Goal: Information Seeking & Learning: Learn about a topic

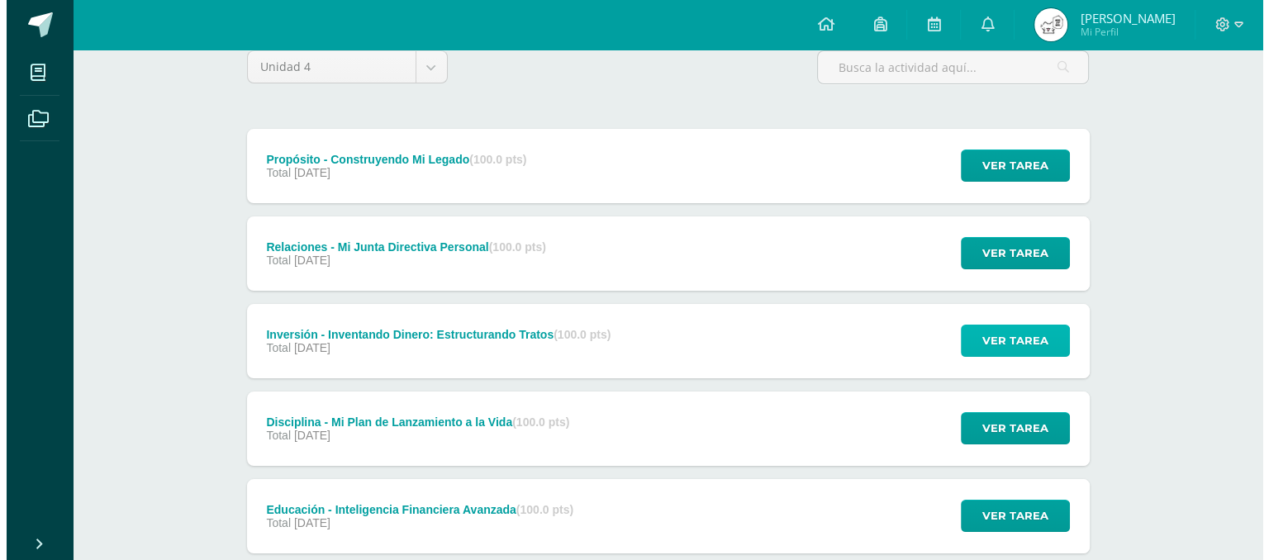
scroll to position [145, 0]
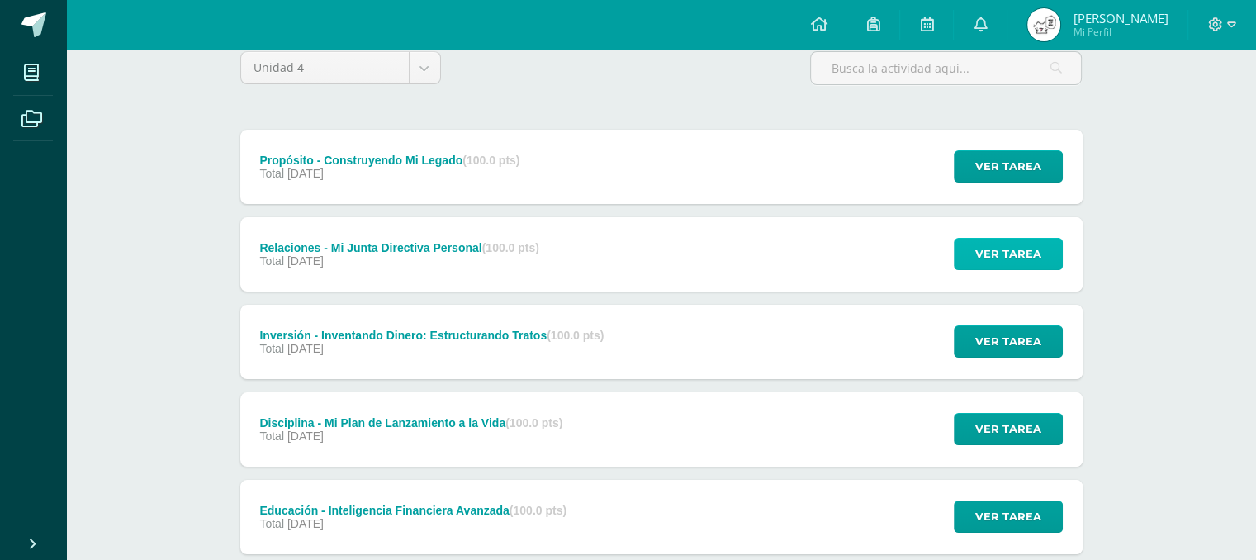
click at [1020, 240] on span "Ver tarea" at bounding box center [1008, 254] width 66 height 31
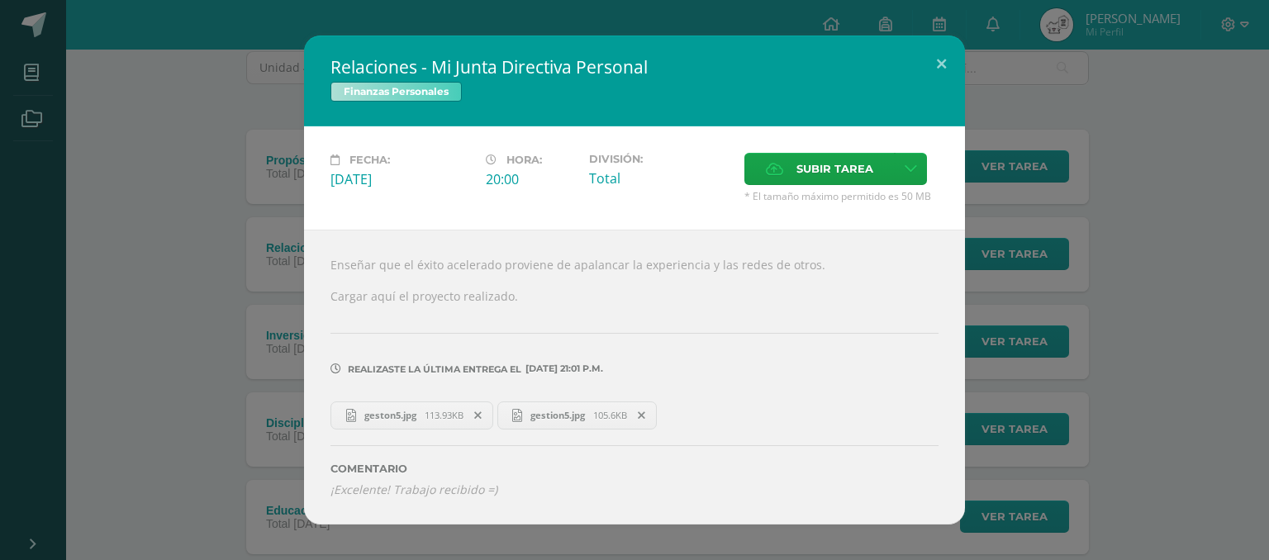
click at [409, 418] on span "geston5.jpg" at bounding box center [390, 415] width 69 height 12
click at [1109, 242] on div "Relaciones - Mi Junta Directiva Personal Finanzas Personales Fecha: [DATE] Hora…" at bounding box center [634, 280] width 1255 height 488
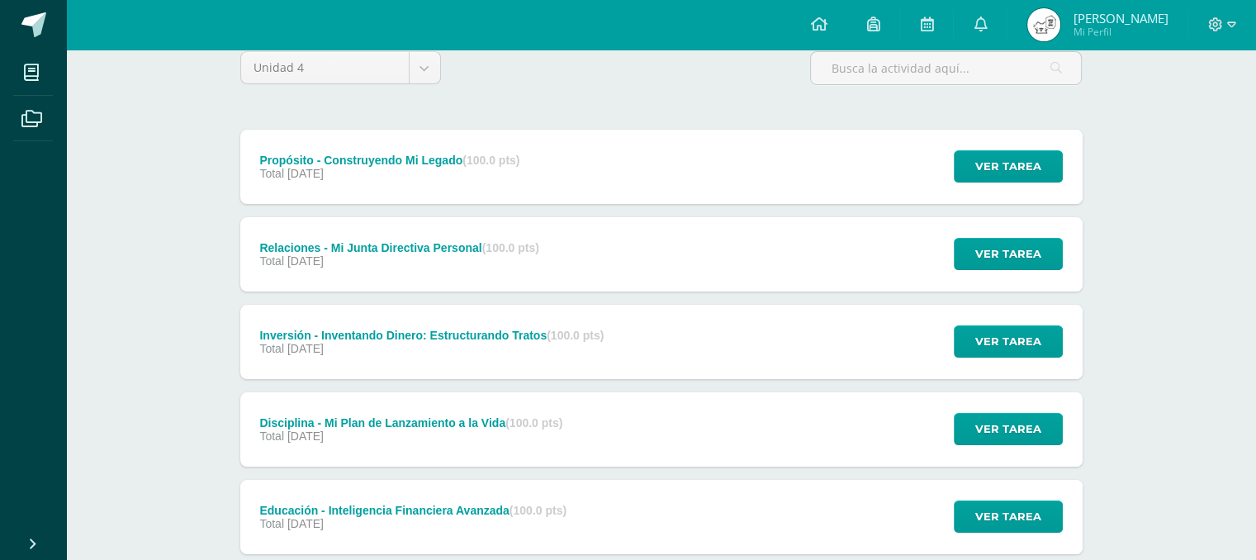
click at [723, 140] on div "Propósito - Construyendo Mi Legado (100.0 pts) Total 31 de Octubre Ver tarea Pr…" at bounding box center [661, 167] width 842 height 74
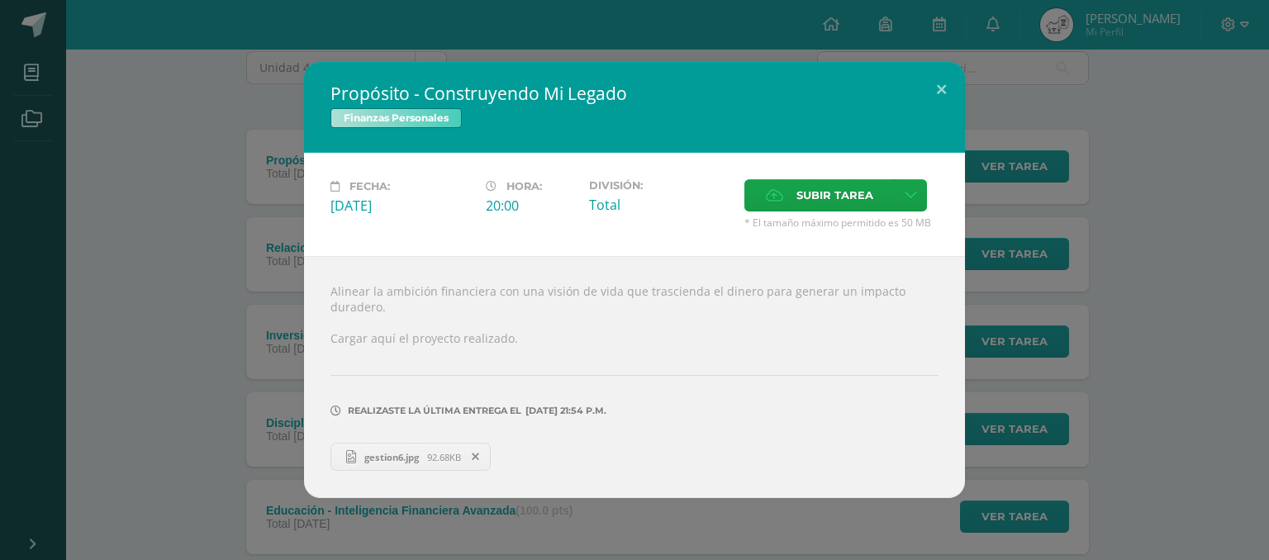
click at [21, 420] on div "Propósito - Construyendo Mi Legado Finanzas Personales Fecha: [DATE] Hora: 20:0…" at bounding box center [634, 280] width 1255 height 436
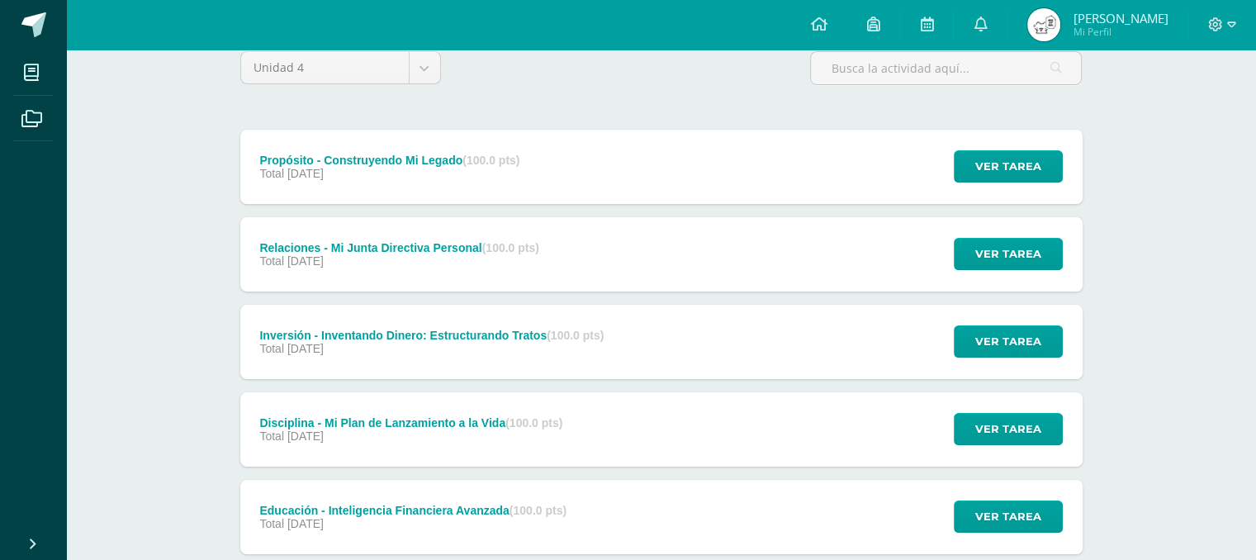
click at [363, 260] on div "Total 30 de Octubre" at bounding box center [398, 260] width 279 height 13
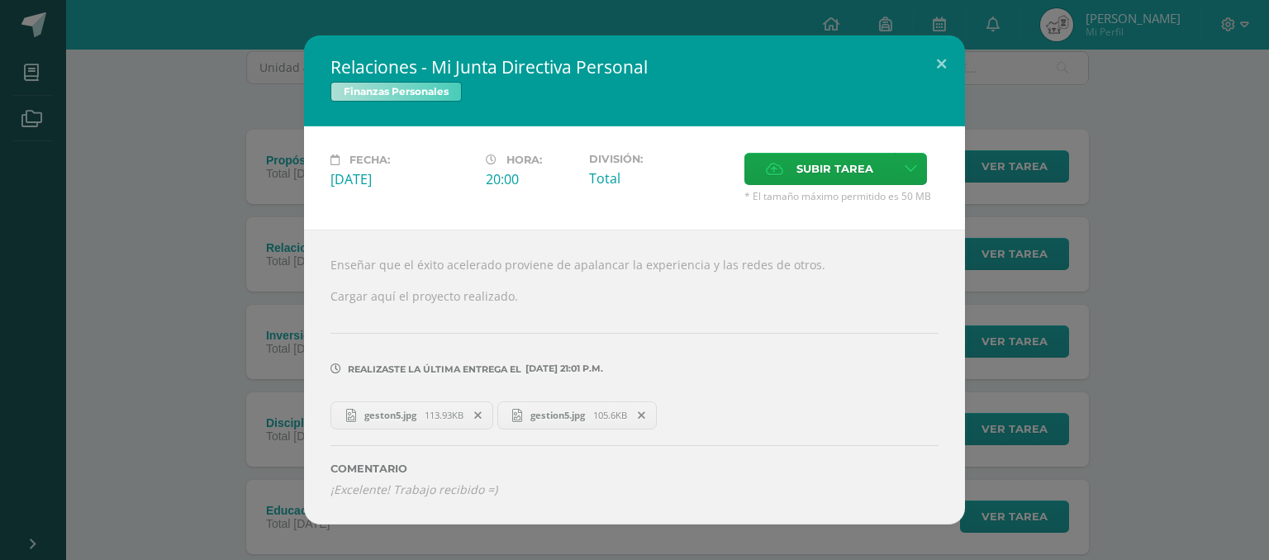
click at [183, 286] on div "Relaciones - Mi Junta Directiva Personal Finanzas Personales Fecha: [DATE] Hora…" at bounding box center [634, 280] width 1255 height 488
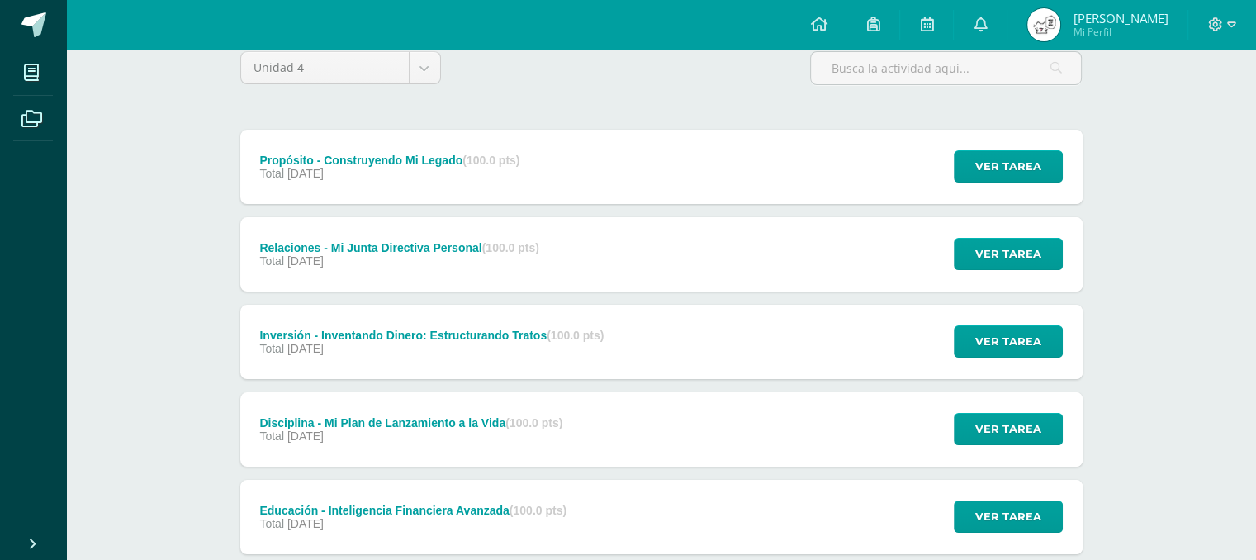
click at [271, 364] on div "Inversión - Inventando Dinero: Estructurando Tratos (100.0 pts) Total 29 de Oct…" at bounding box center [432, 342] width 384 height 74
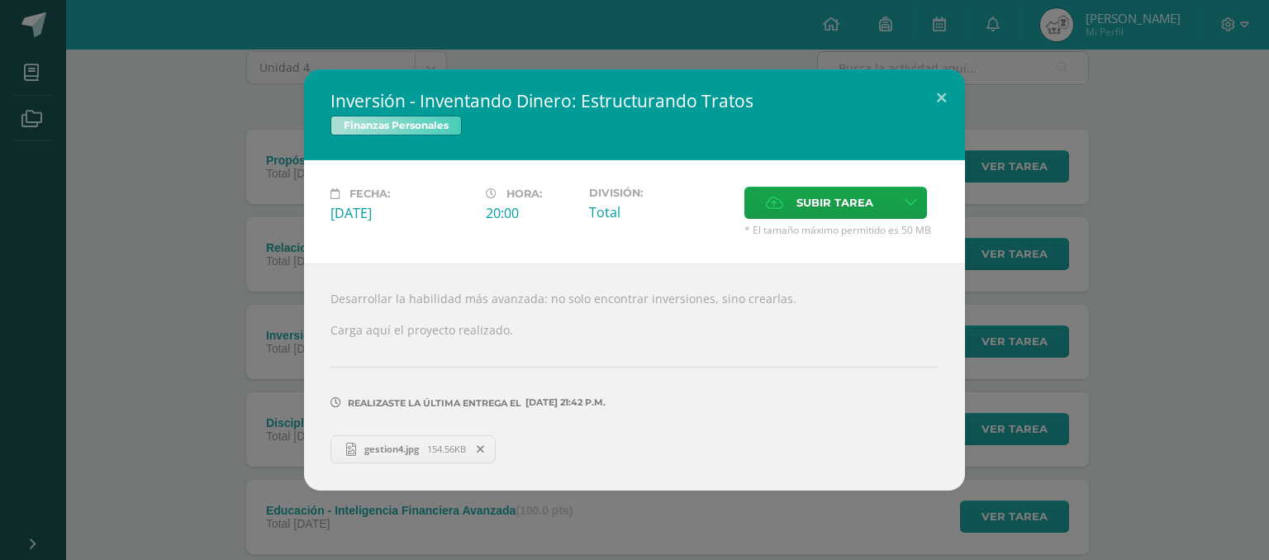
click at [188, 425] on div "Inversión - Inventando Dinero: Estructurando Tratos Finanzas Personales Fecha: …" at bounding box center [634, 279] width 1255 height 420
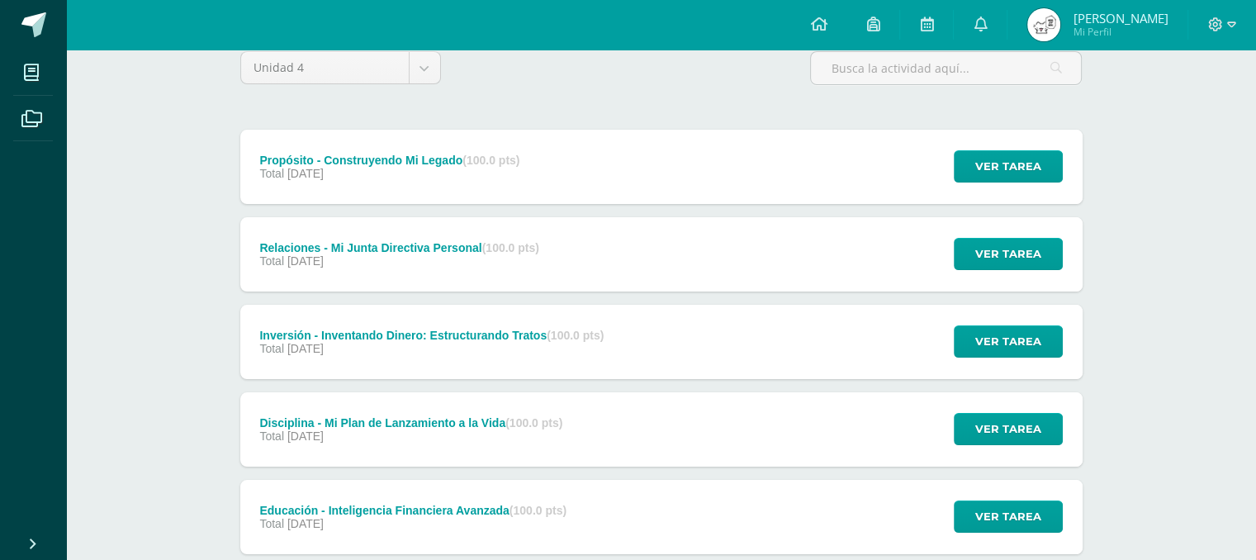
click at [274, 407] on div "Disciplina - Mi Plan de Lanzamiento a la Vida (100.0 pts) Total 28 de Octubre" at bounding box center [411, 429] width 343 height 74
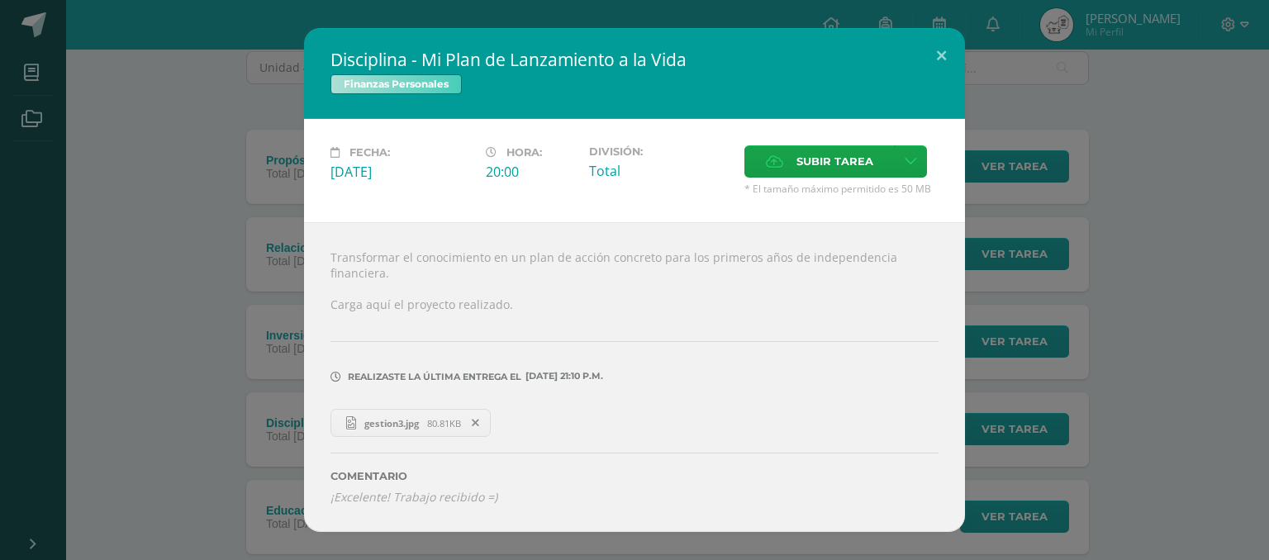
click at [205, 395] on div "Disciplina - Mi Plan de Lanzamiento a la Vida Finanzas Personales Fecha: [DATE]…" at bounding box center [634, 280] width 1255 height 504
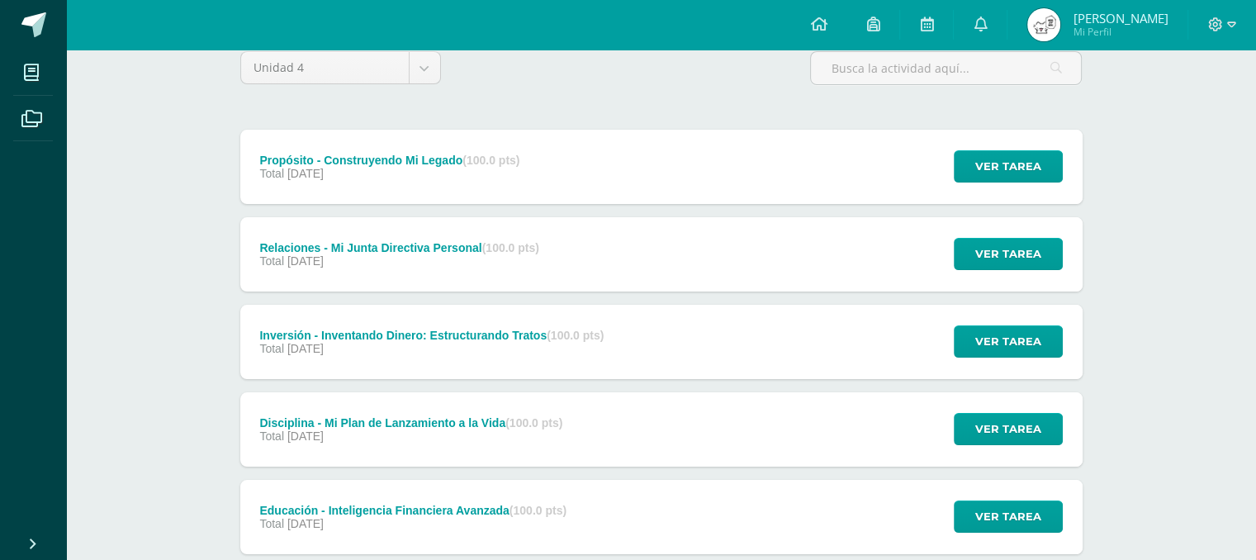
click at [433, 269] on div "Relaciones - Mi Junta Directiva Personal (100.0 pts) Total 30 de Octubre" at bounding box center [399, 254] width 319 height 74
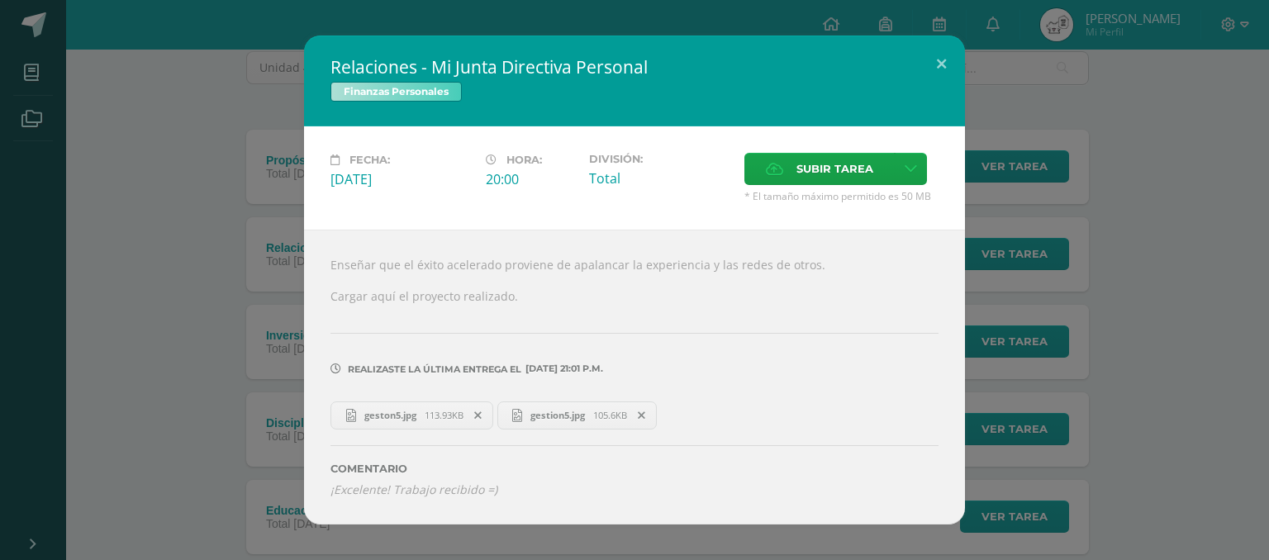
click at [609, 411] on span "105.6KB" at bounding box center [610, 415] width 34 height 12
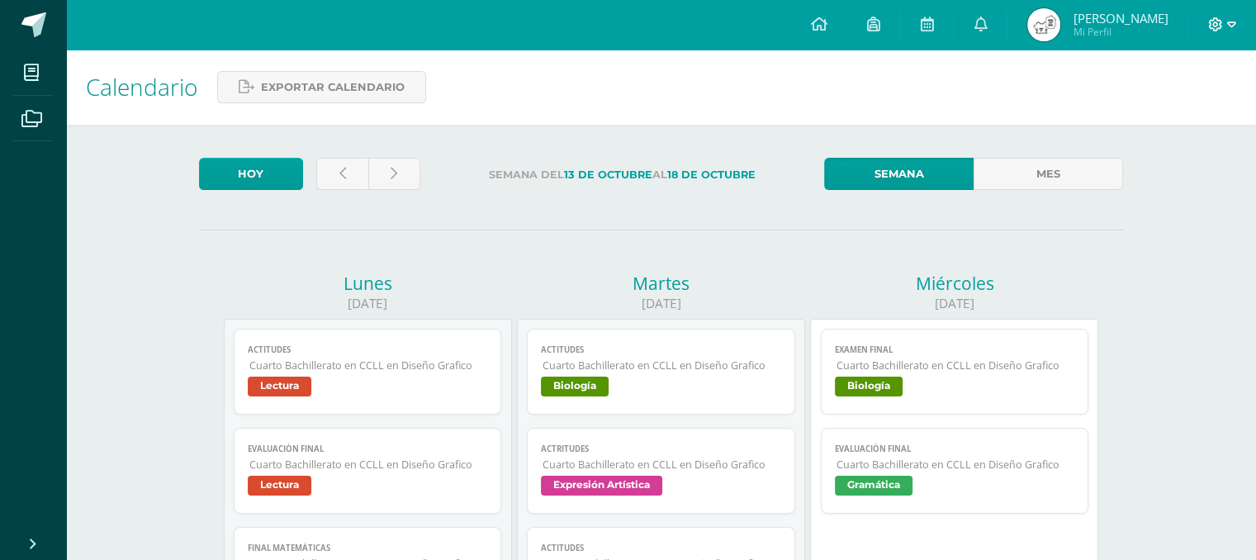
click at [1217, 26] on icon at bounding box center [1216, 24] width 14 height 14
click at [1179, 110] on span "Cerrar sesión" at bounding box center [1178, 112] width 74 height 16
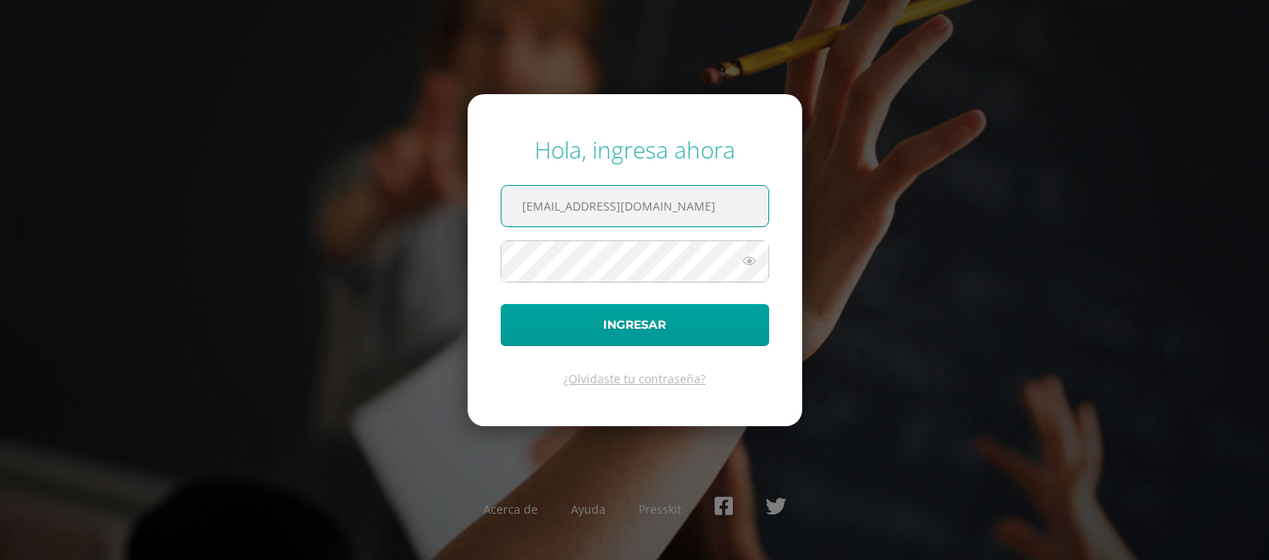
click at [671, 218] on input "yingxu@fatima.edoo.gt" at bounding box center [634, 206] width 267 height 40
click at [672, 204] on input "yingxu@fatima.edoo.gt" at bounding box center [634, 206] width 267 height 40
type input "20180058@fatima.edu.gt"
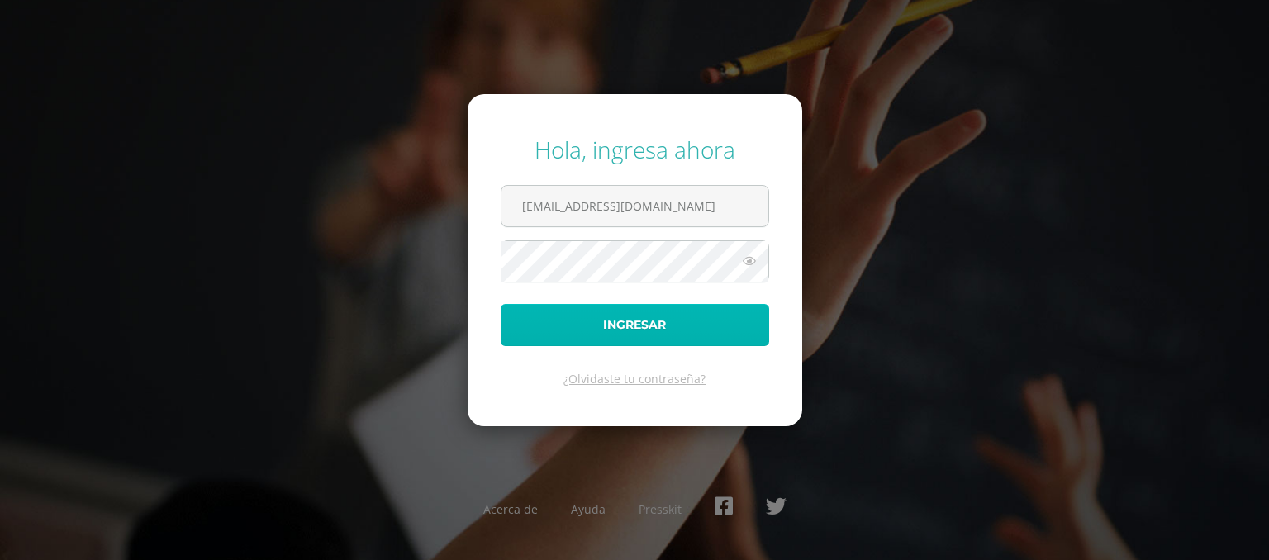
click at [619, 325] on button "Ingresar" at bounding box center [634, 325] width 268 height 42
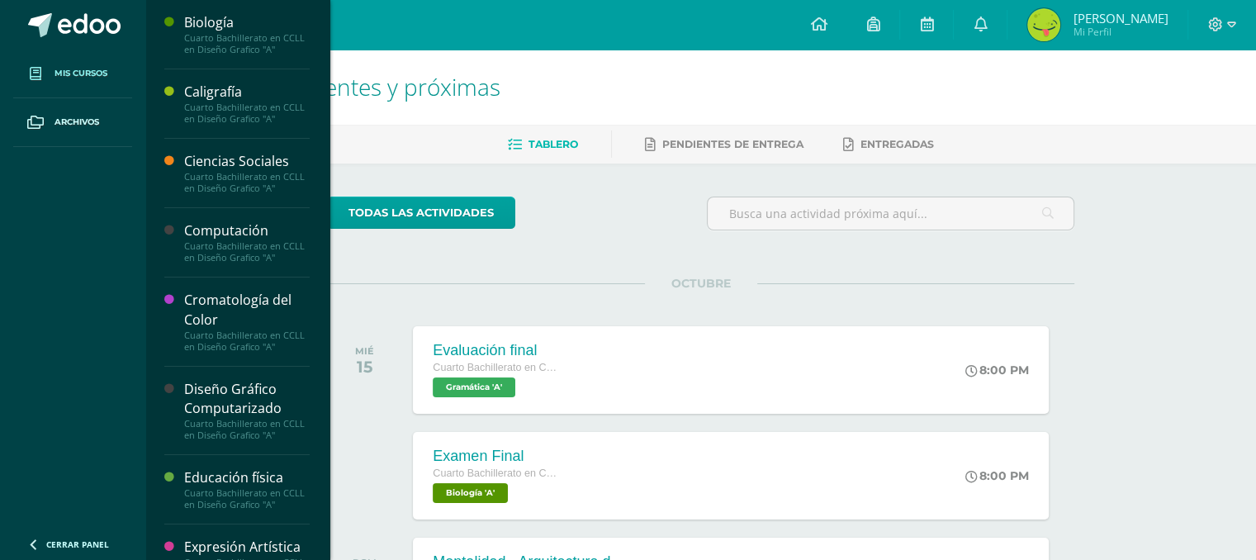
click at [103, 73] on span "Mis cursos" at bounding box center [81, 73] width 53 height 13
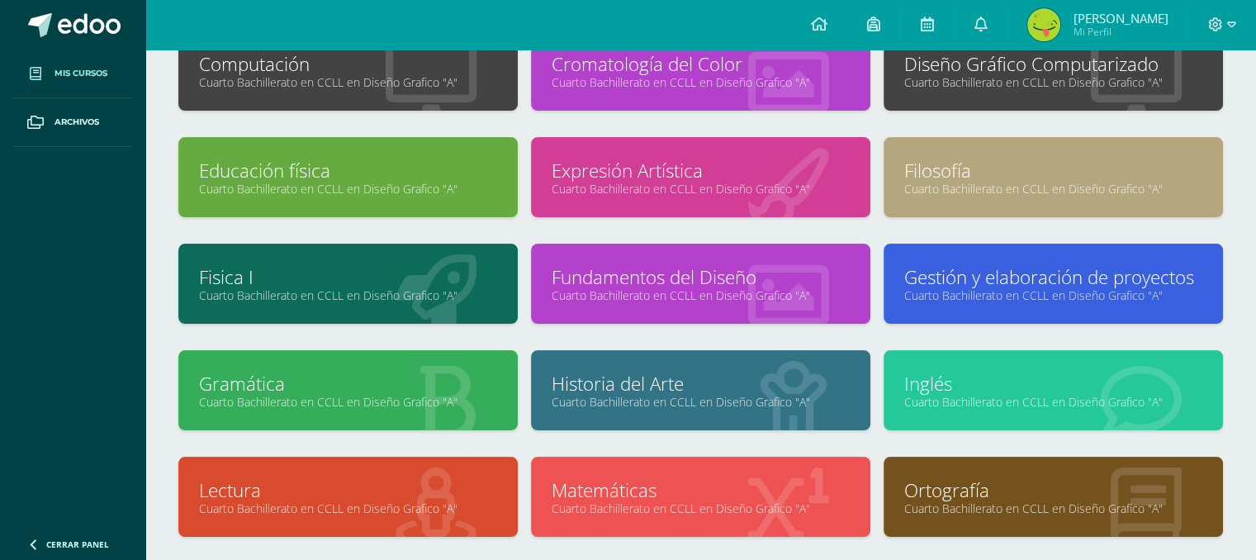
scroll to position [558, 0]
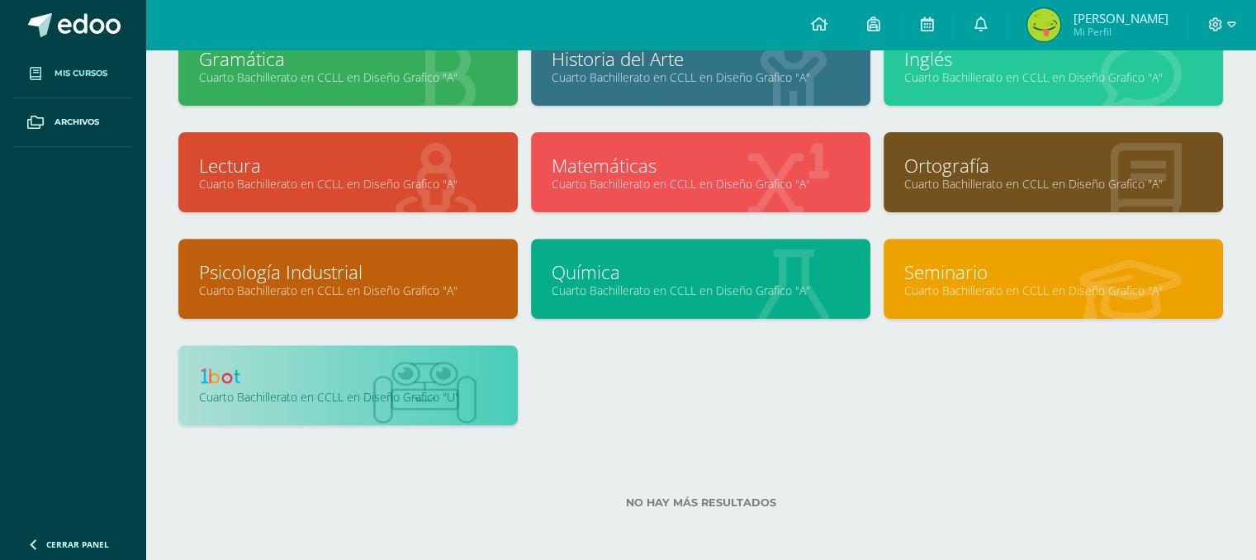
click at [396, 374] on link at bounding box center [348, 379] width 298 height 26
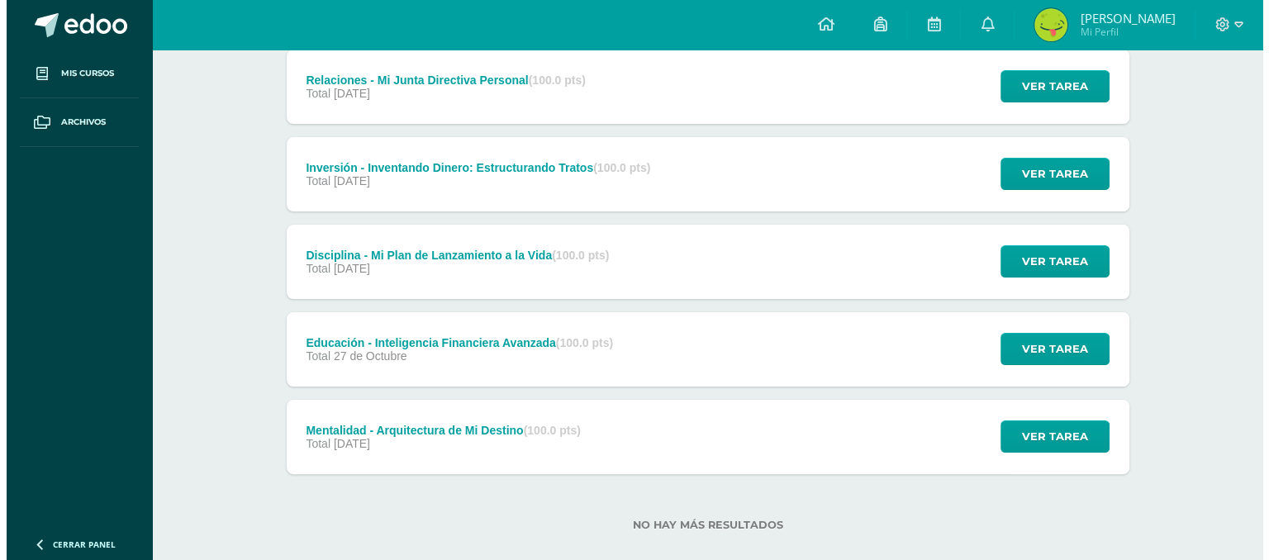
scroll to position [337, 0]
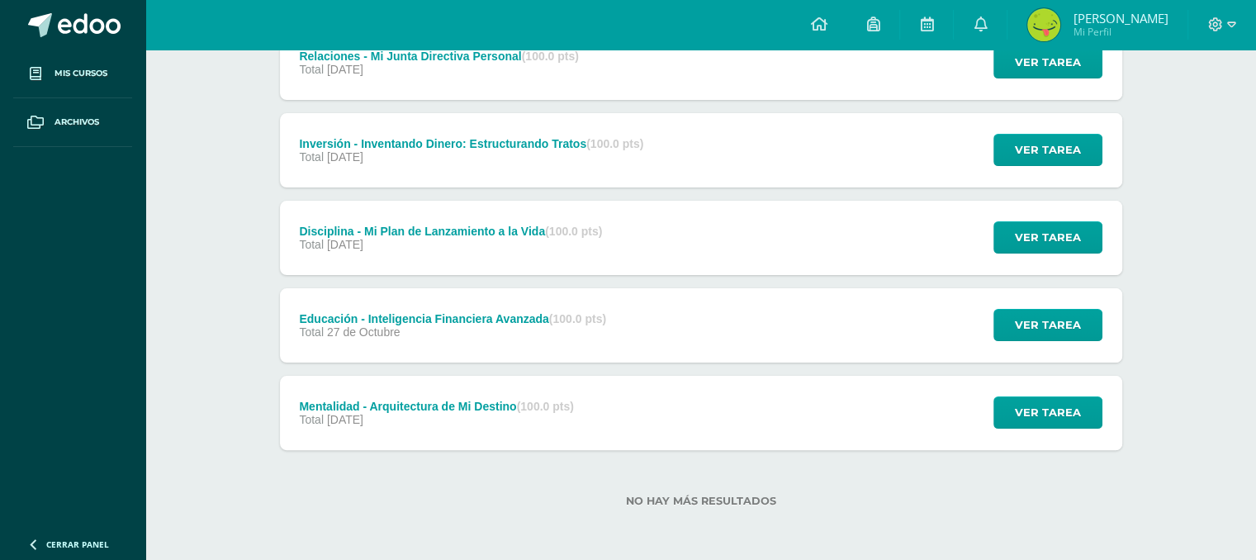
click at [1024, 394] on div "Ver tarea" at bounding box center [1046, 413] width 154 height 74
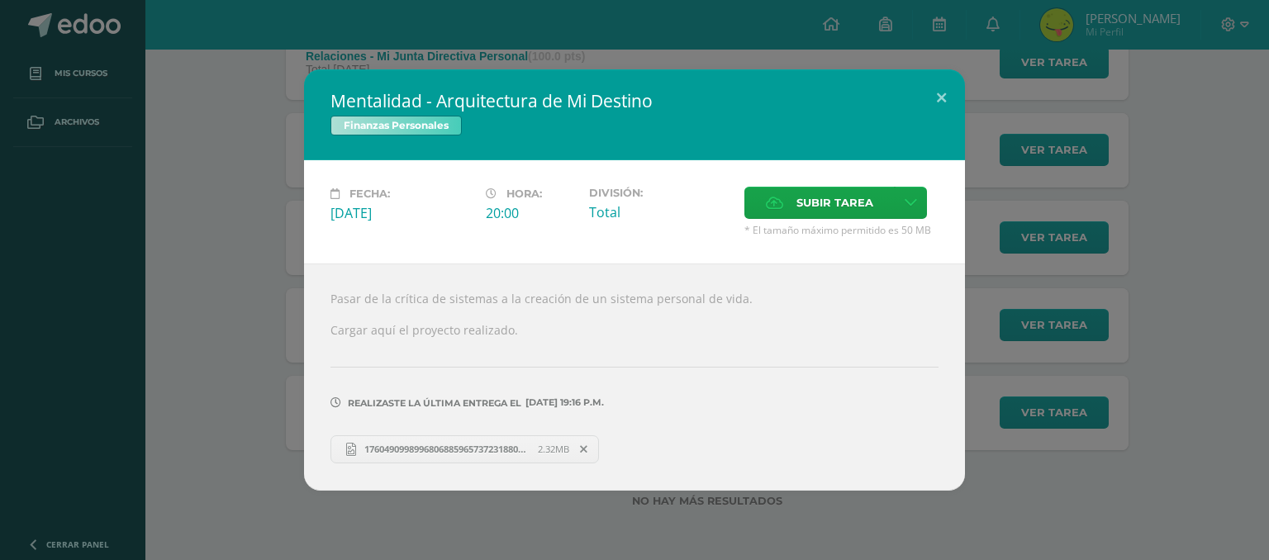
click at [453, 445] on span "17604909989968068859657372318805.jpg" at bounding box center [447, 449] width 182 height 12
click at [1067, 315] on div "Mentalidad - Arquitectura de Mi Destino Finanzas Personales Fecha: [DATE] Hora:…" at bounding box center [634, 279] width 1255 height 420
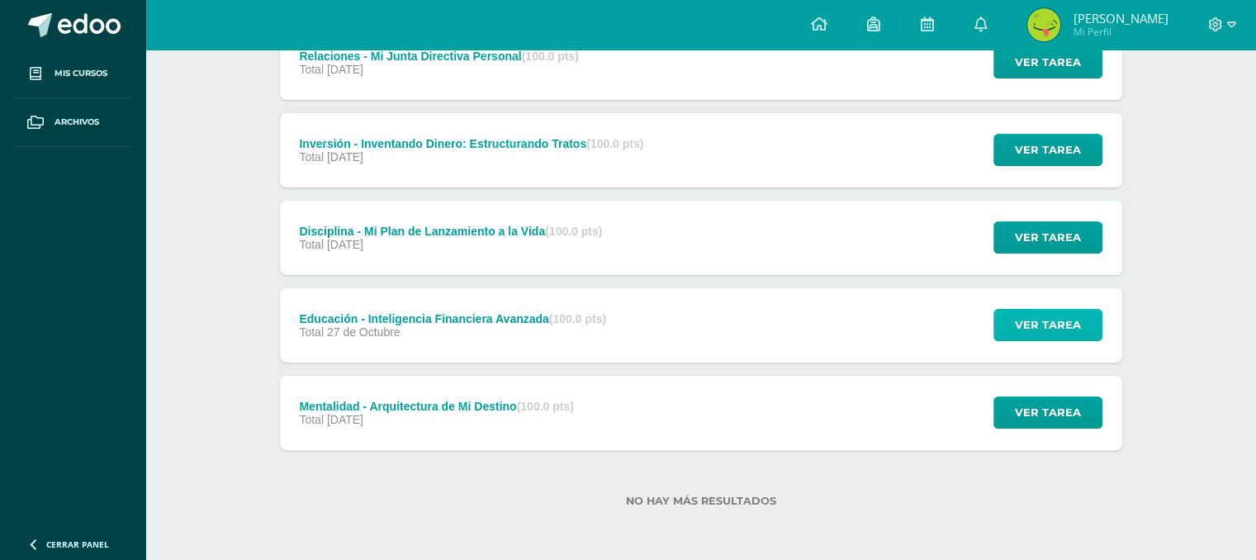
click at [1065, 321] on span "Ver tarea" at bounding box center [1048, 325] width 66 height 31
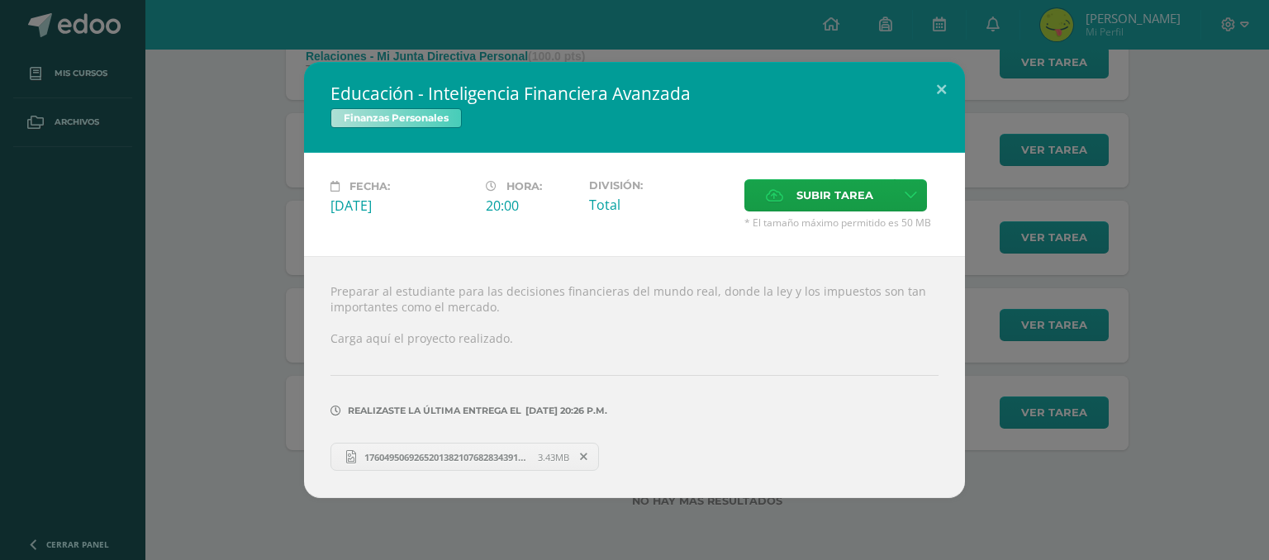
click at [437, 451] on span "17604950692652013821076828343914.jpg" at bounding box center [447, 457] width 182 height 12
click at [1035, 230] on div "Educación - Inteligencia Financiera Avanzada Finanzas Personales Fecha: [DATE] …" at bounding box center [634, 280] width 1255 height 436
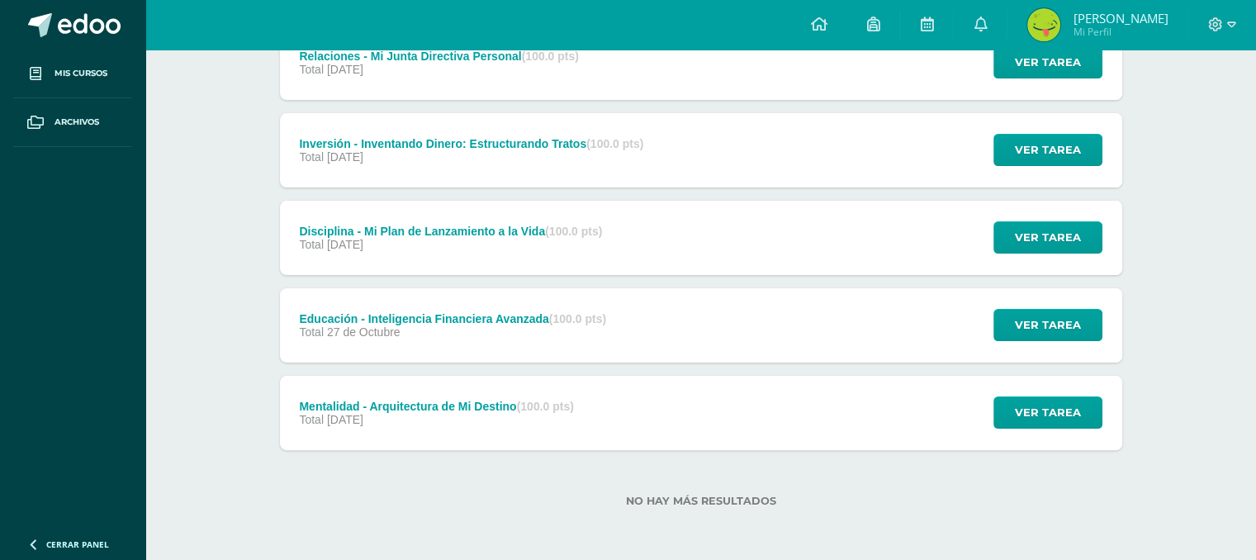
click at [887, 233] on div "Disciplina - Mi Plan de Lanzamiento a la Vida (100.0 pts) Total [DATE] Ver tare…" at bounding box center [701, 238] width 842 height 74
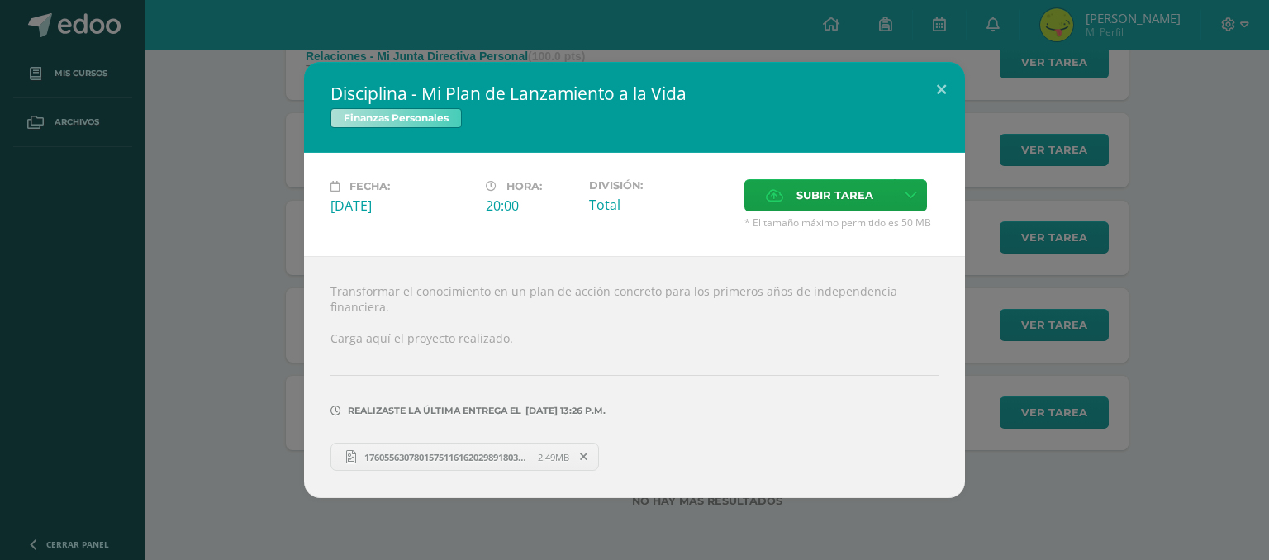
click at [489, 451] on span "17605563078015751161620298918032.jpg" at bounding box center [447, 457] width 182 height 12
click at [987, 166] on div "Disciplina - Mi Plan de Lanzamiento a la Vida Finanzas Personales Fecha: [DATE]…" at bounding box center [634, 280] width 1255 height 436
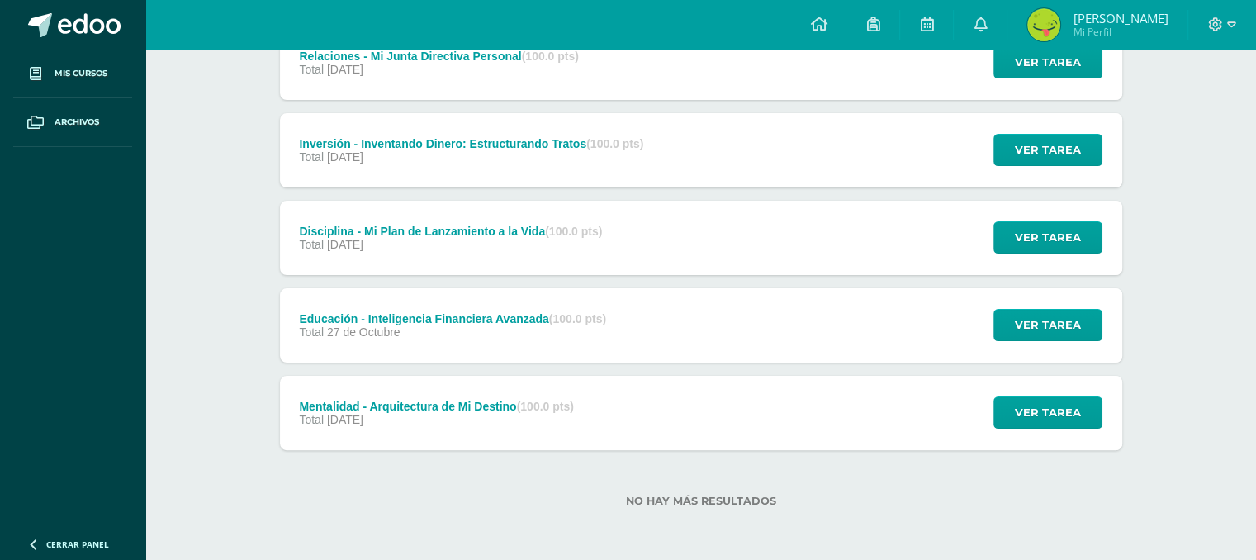
click at [923, 140] on div "Inversión - Inventando Dinero: Estructurando Tratos (100.0 pts) Total [DATE] Ve…" at bounding box center [701, 150] width 842 height 74
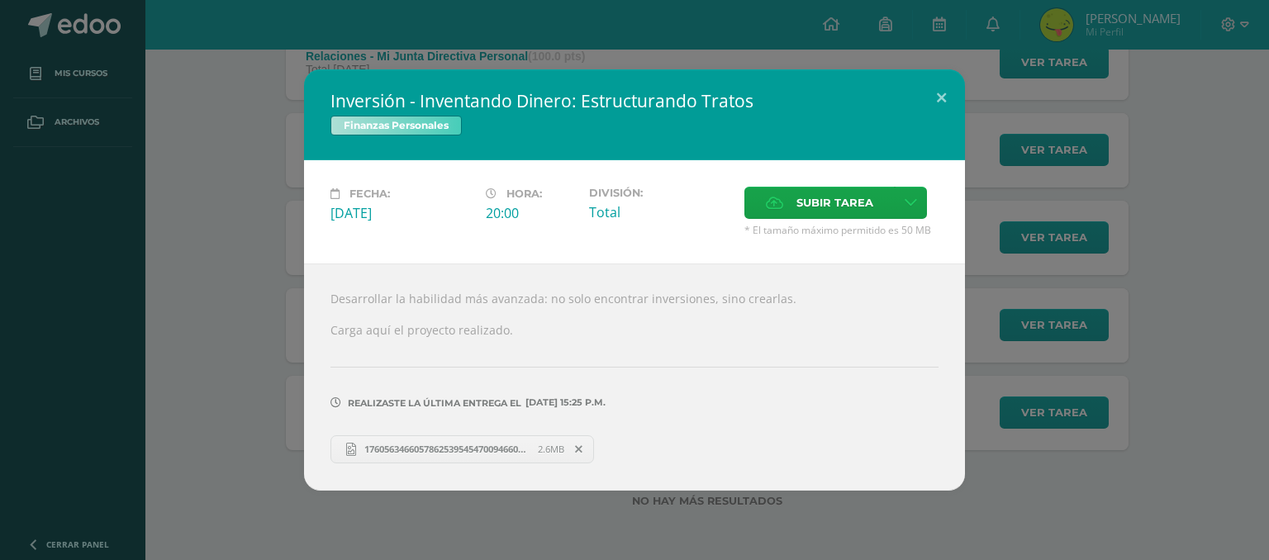
click at [436, 449] on span "17605634660578625395454700946604.jpg" at bounding box center [447, 449] width 182 height 12
click at [1069, 202] on div "Inversión - Inventando Dinero: Estructurando Tratos Finanzas Personales Fecha: …" at bounding box center [634, 279] width 1255 height 420
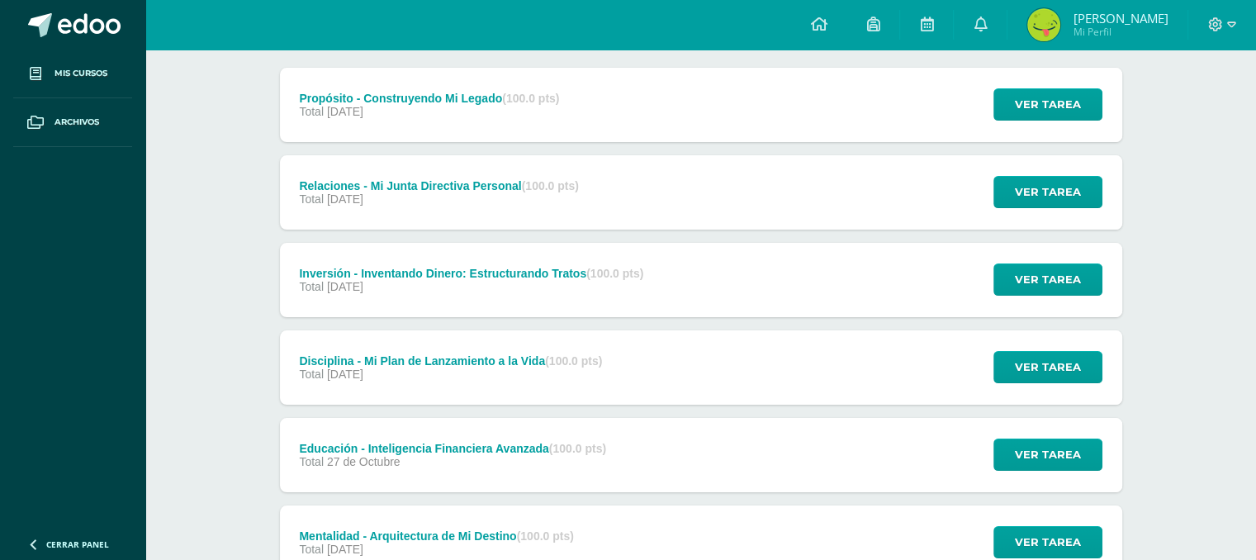
scroll to position [189, 0]
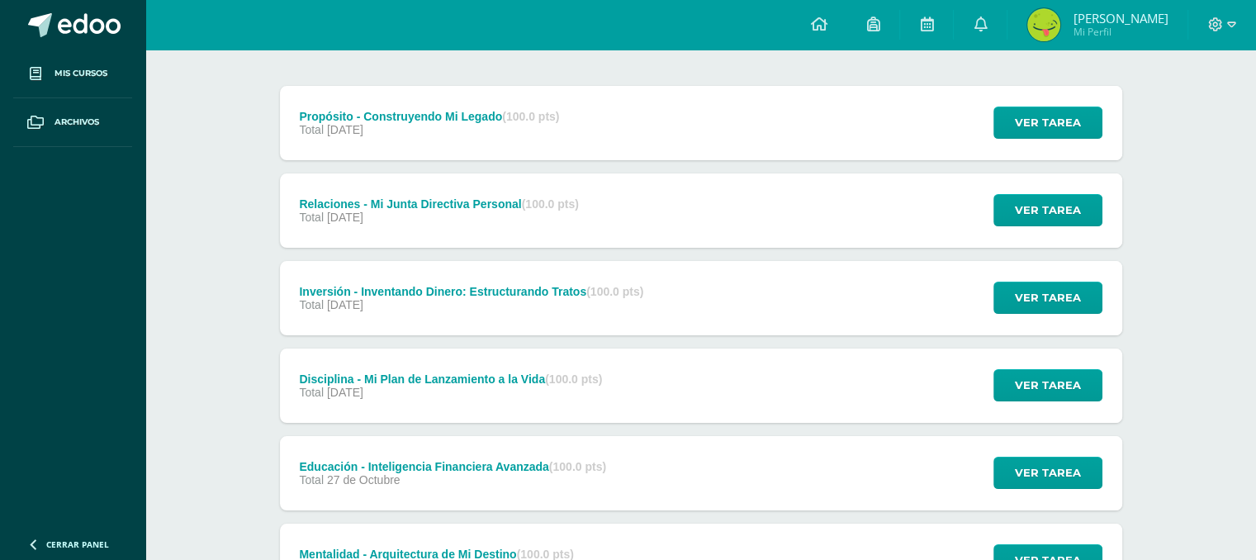
click at [913, 214] on div "Relaciones - Mi Junta Directiva Personal (100.0 pts) Total [DATE] Ver tarea Rel…" at bounding box center [701, 210] width 842 height 74
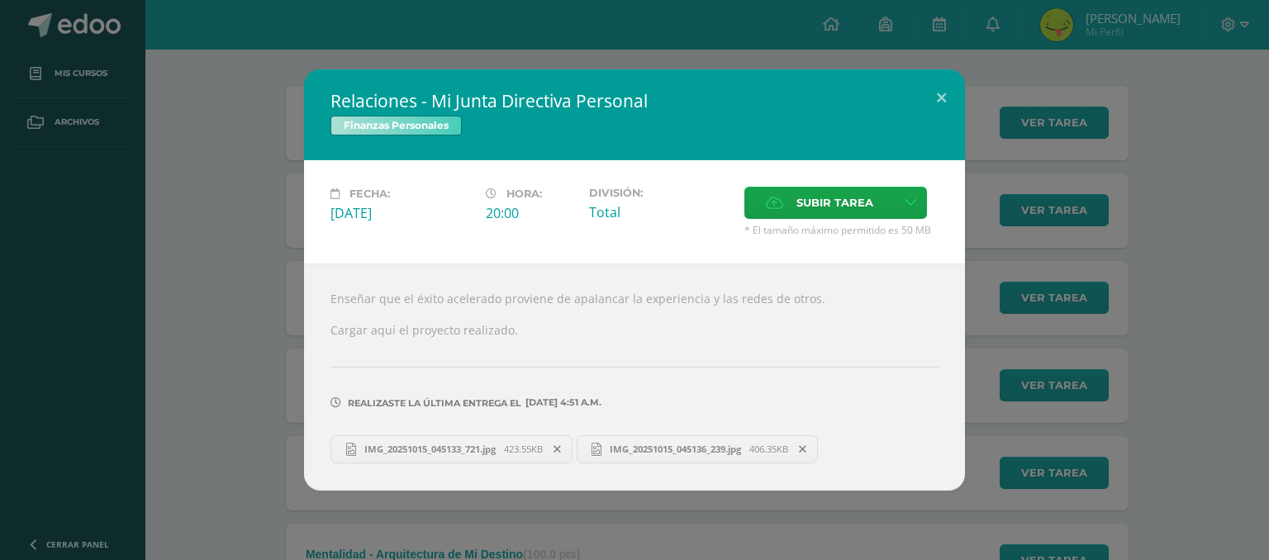
click at [433, 439] on link "IMG_20251015_045133_721.jpg 423.55KB" at bounding box center [451, 449] width 242 height 28
click at [676, 452] on span "IMG_20251015_045136_239.jpg" at bounding box center [675, 449] width 148 height 12
click at [1053, 115] on div "Relaciones - Mi Junta Directiva Personal Finanzas Personales Fecha: [DATE] Hora…" at bounding box center [634, 279] width 1255 height 420
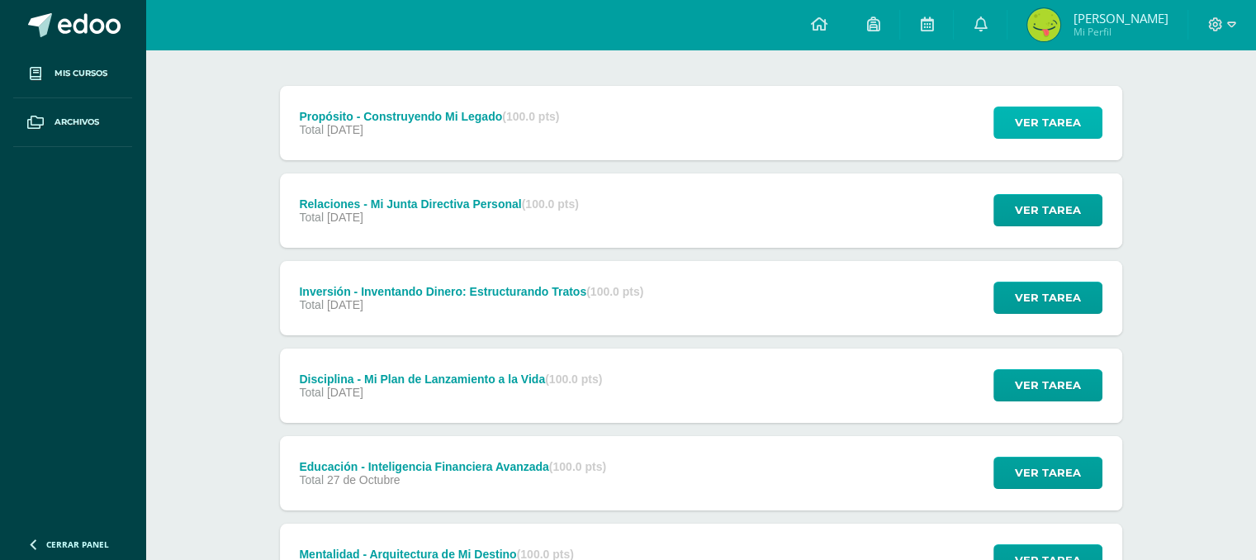
click at [1053, 115] on span "Ver tarea" at bounding box center [1048, 122] width 66 height 31
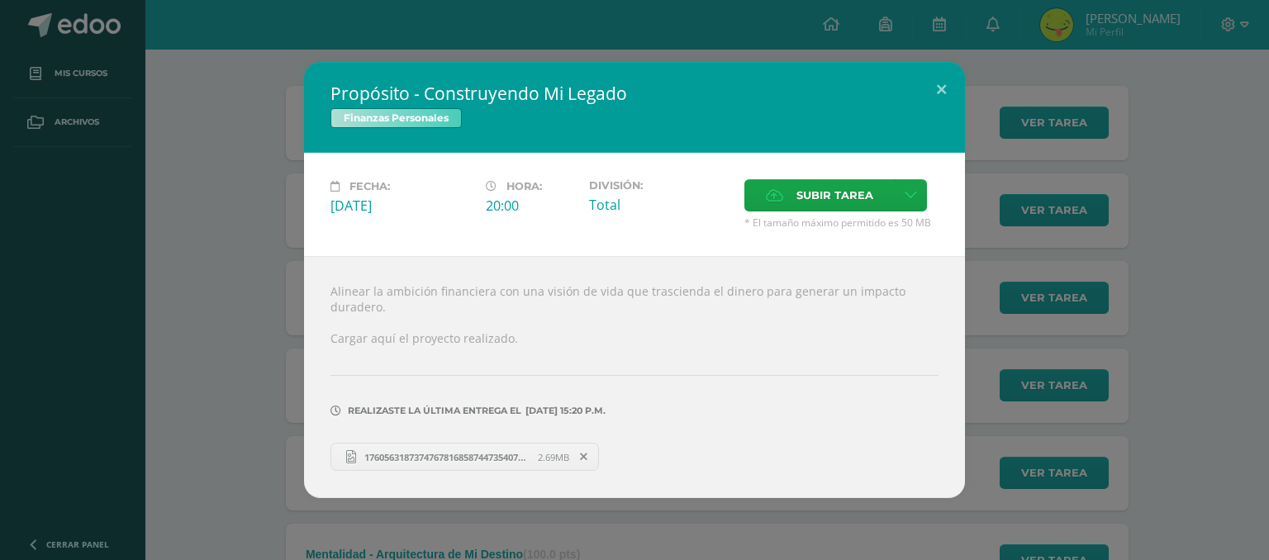
click at [463, 458] on span "17605631873747678168587447354079.jpg" at bounding box center [447, 457] width 182 height 12
click at [965, 87] on div "Propósito - Construyendo Mi Legado Finanzas Personales Fecha: [DATE] Hora: 20:0…" at bounding box center [634, 280] width 1255 height 436
